Goal: Transaction & Acquisition: Purchase product/service

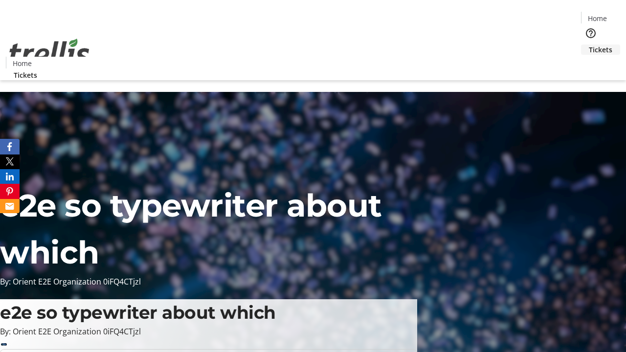
click at [589, 45] on span "Tickets" at bounding box center [600, 50] width 23 height 10
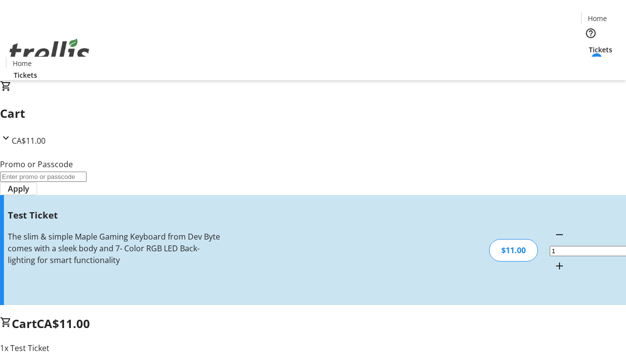
type input "UNLOCK"
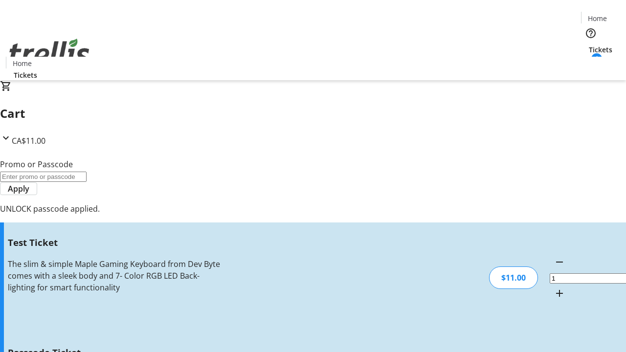
type input "5"
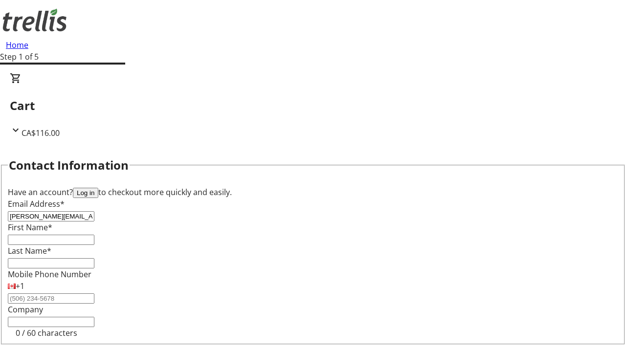
type input "[PERSON_NAME][EMAIL_ADDRESS][DOMAIN_NAME]"
type input "[PERSON_NAME]"
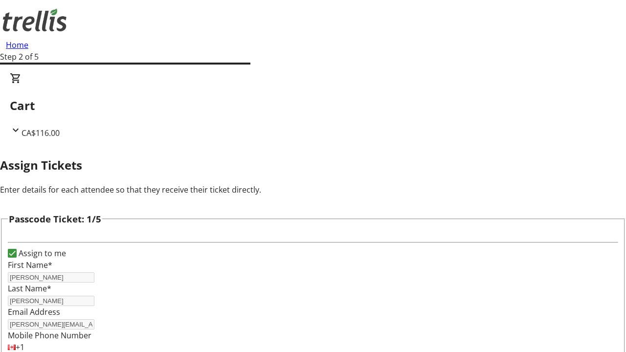
type input "Maddison"
type input "[PERSON_NAME]"
type input "Jordan"
type input "[PERSON_NAME]"
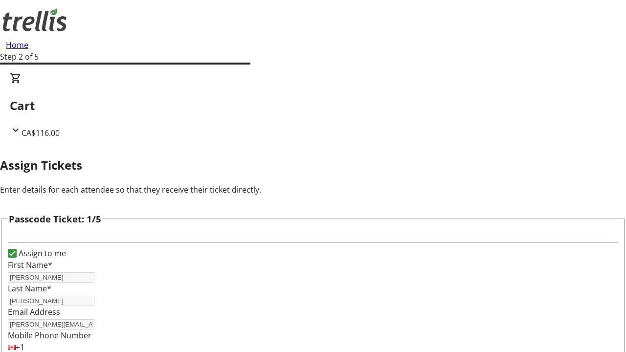
type input "[PERSON_NAME]"
checkbox input "true"
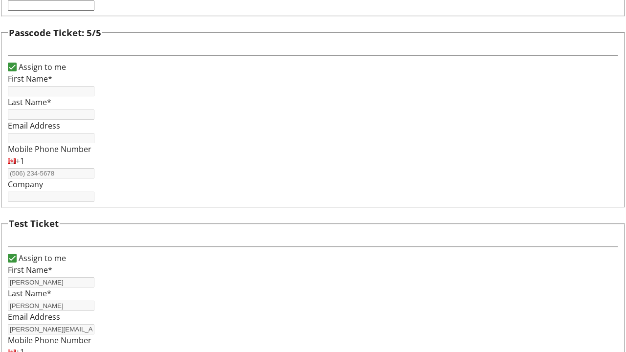
type input "[PERSON_NAME]"
type input "[PERSON_NAME][EMAIL_ADDRESS][DOMAIN_NAME]"
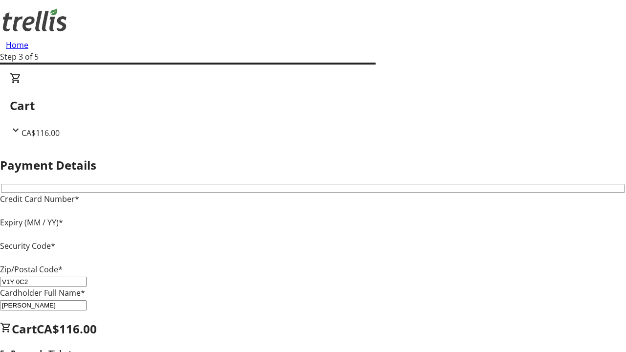
type input "V1Y 0C2"
